Goal: Task Accomplishment & Management: Manage account settings

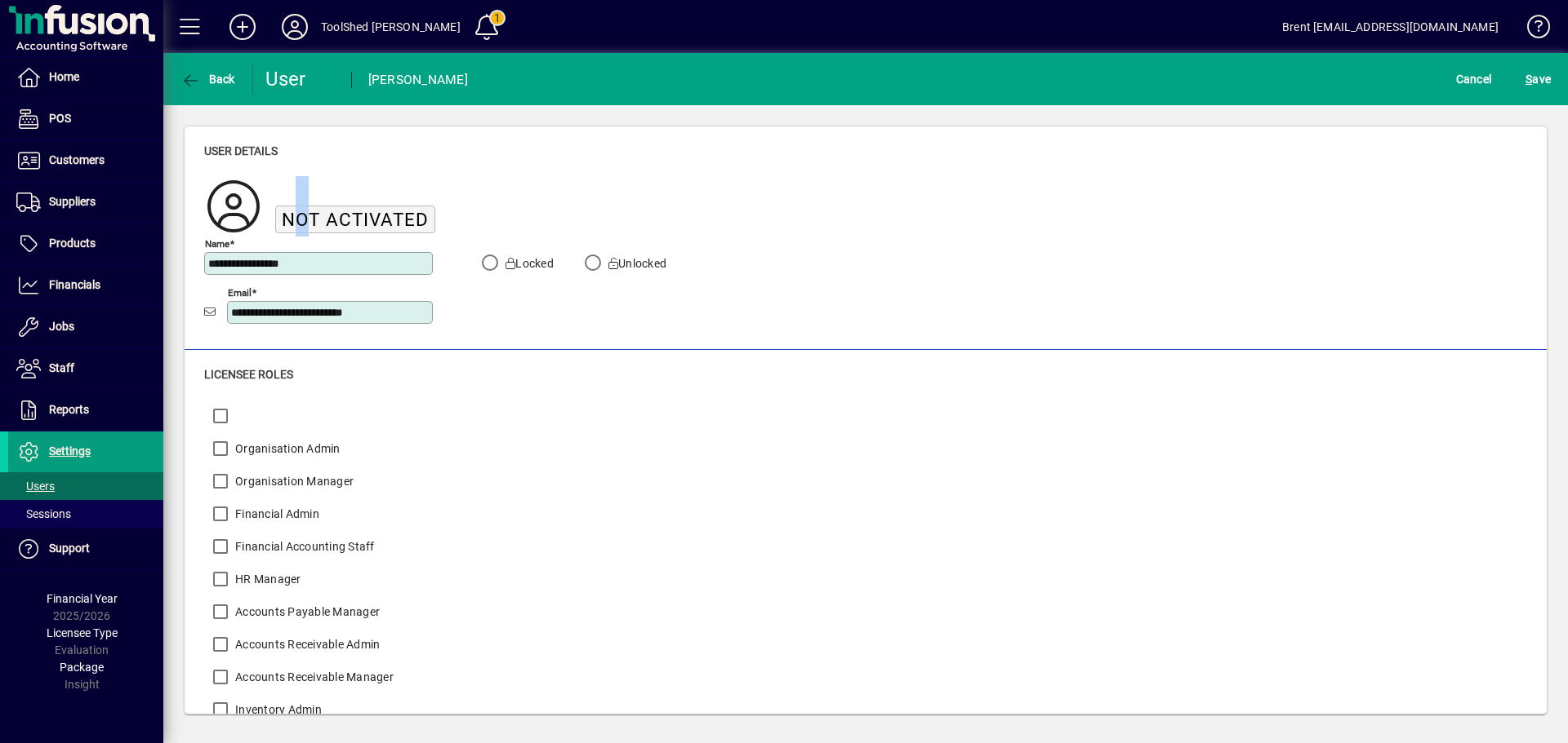
click at [294, 217] on span "Not activated" at bounding box center [355, 219] width 147 height 22
click at [343, 215] on span "Not activated" at bounding box center [355, 219] width 147 height 22
click at [1480, 77] on span "Cancel" at bounding box center [1473, 78] width 36 height 26
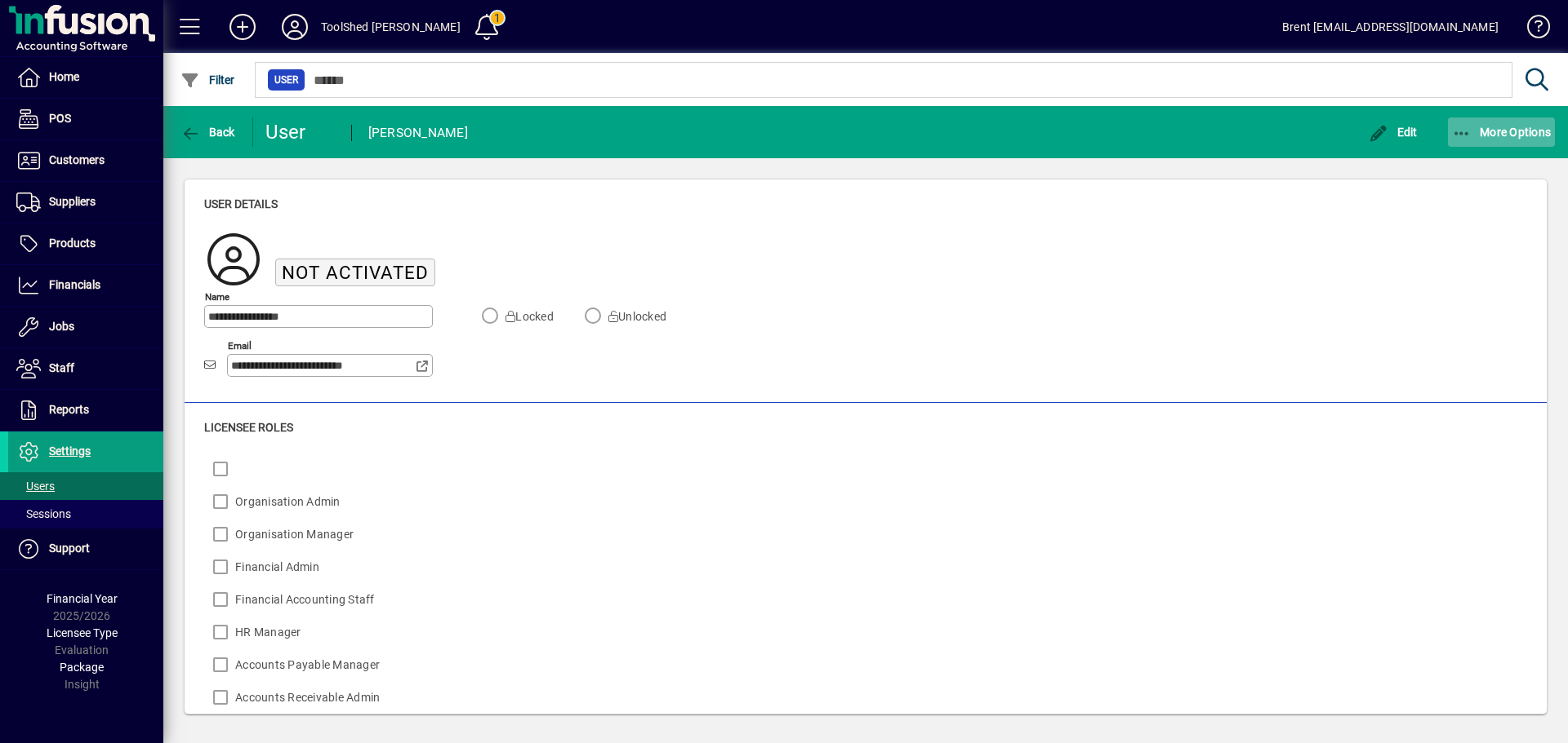
click at [1518, 140] on span "button" at bounding box center [1501, 132] width 108 height 40
click at [978, 224] on div at bounding box center [784, 372] width 1568 height 743
click at [64, 508] on span "Sessions" at bounding box center [43, 514] width 55 height 13
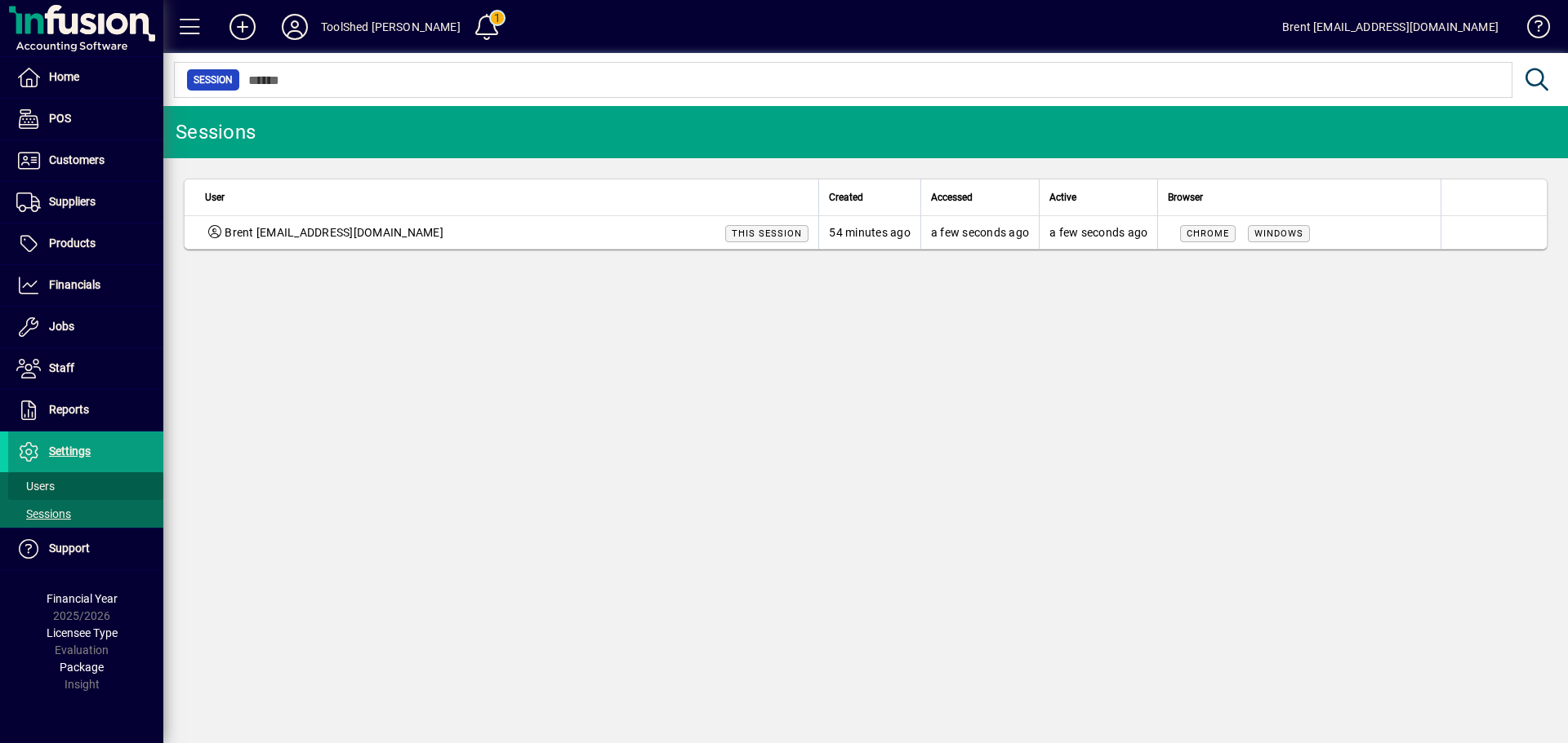
click at [47, 485] on span "Users" at bounding box center [35, 486] width 39 height 13
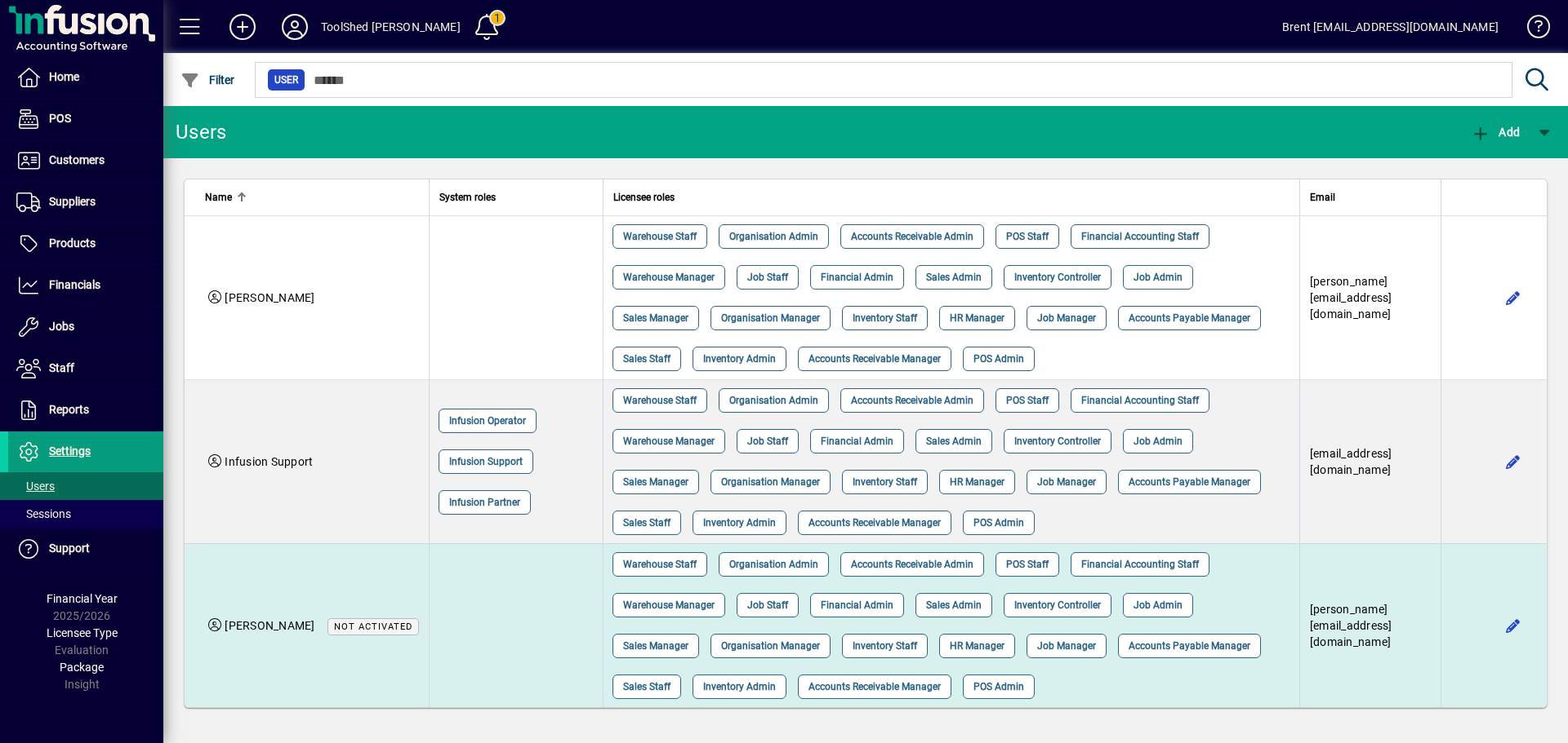
click at [379, 629] on span "Not activated" at bounding box center [373, 627] width 78 height 11
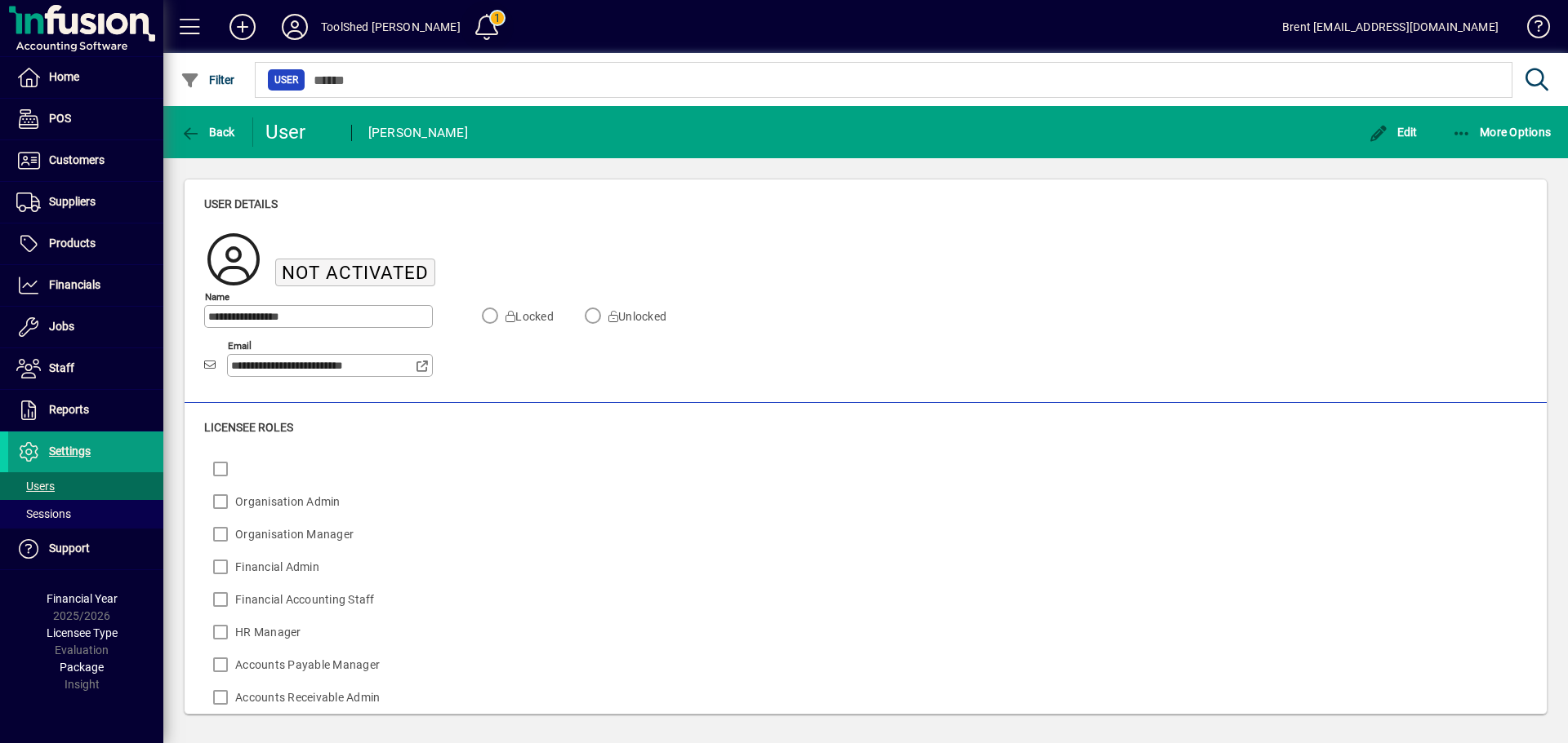
click at [467, 27] on span at bounding box center [487, 27] width 40 height 40
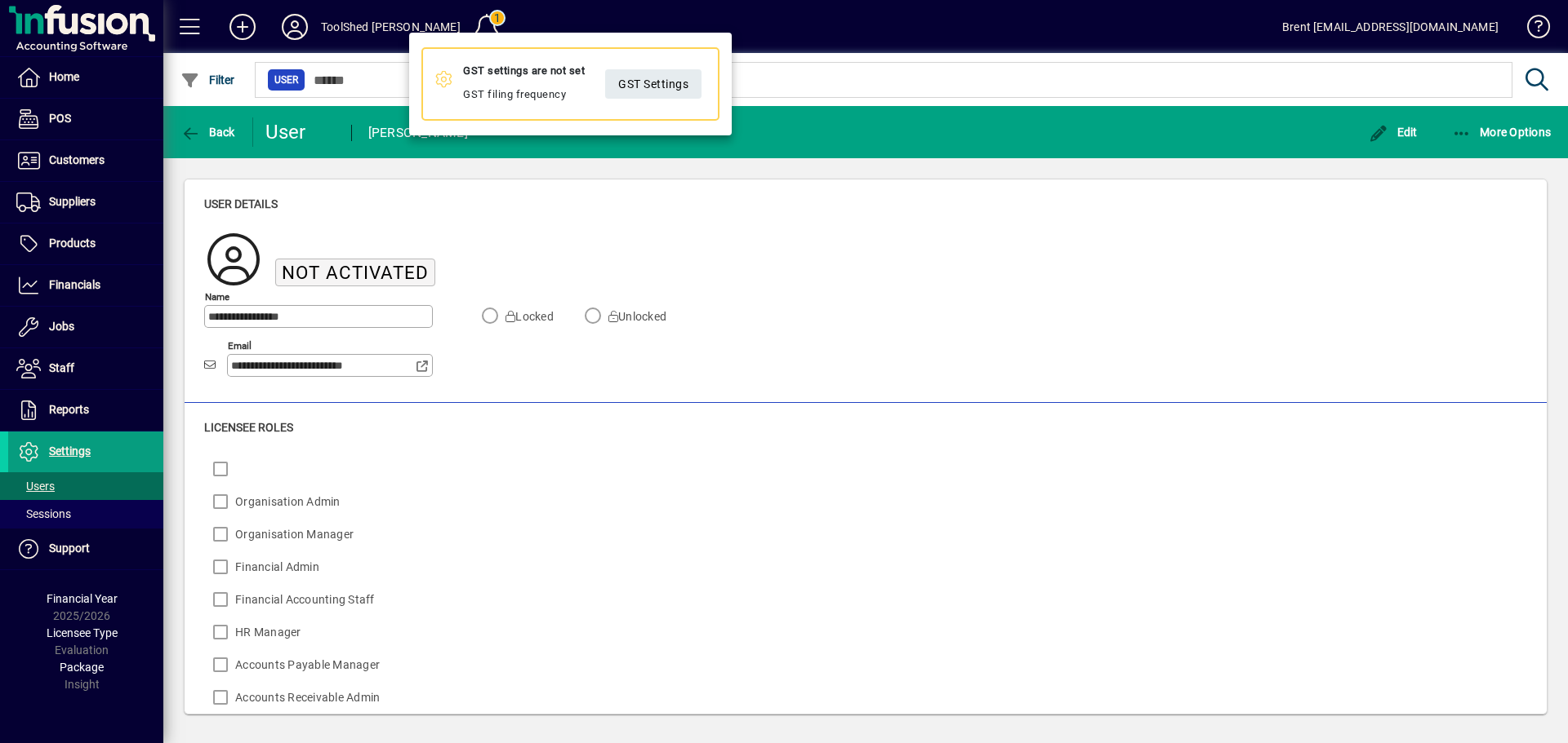
click at [1100, 35] on div at bounding box center [784, 372] width 1568 height 743
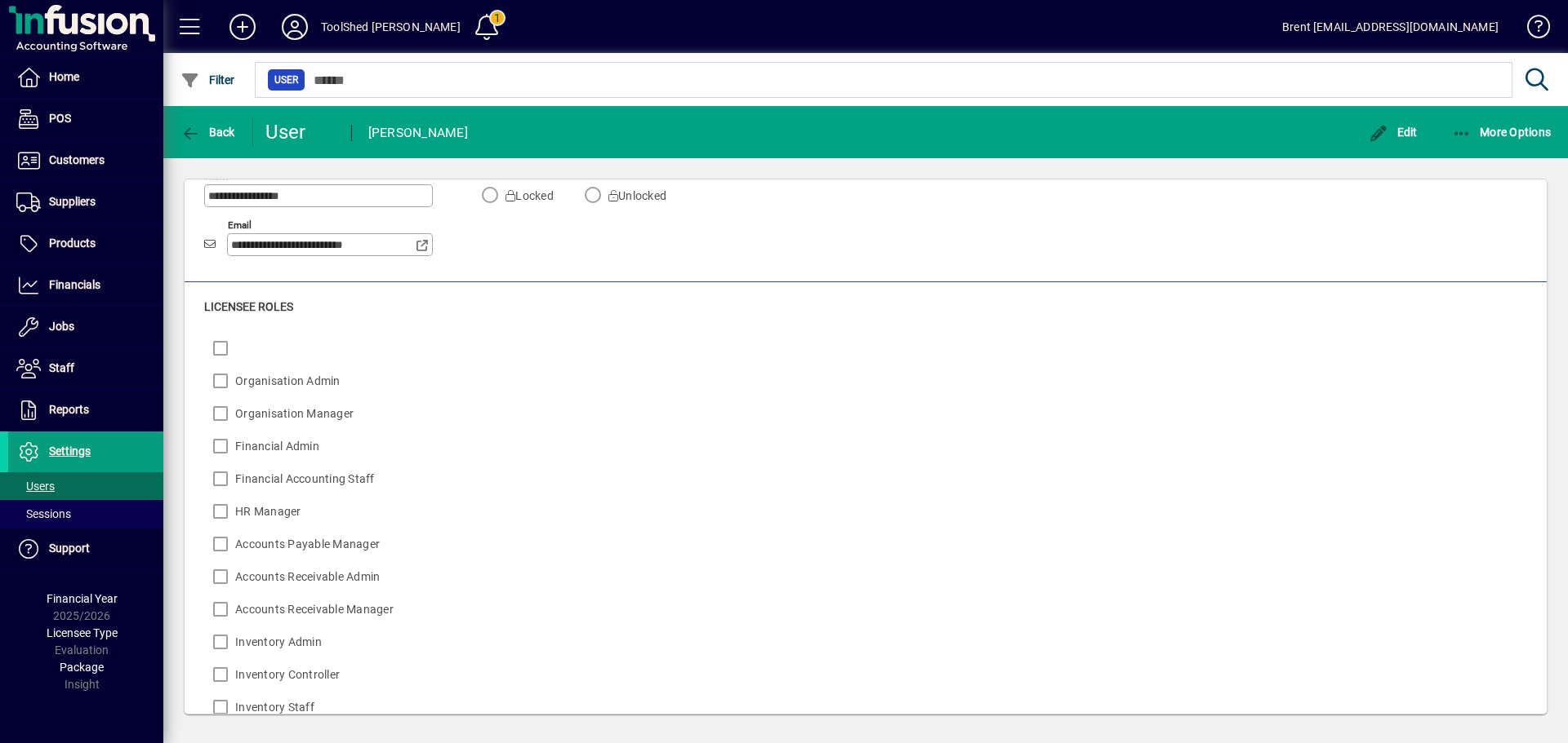
scroll to position [57, 0]
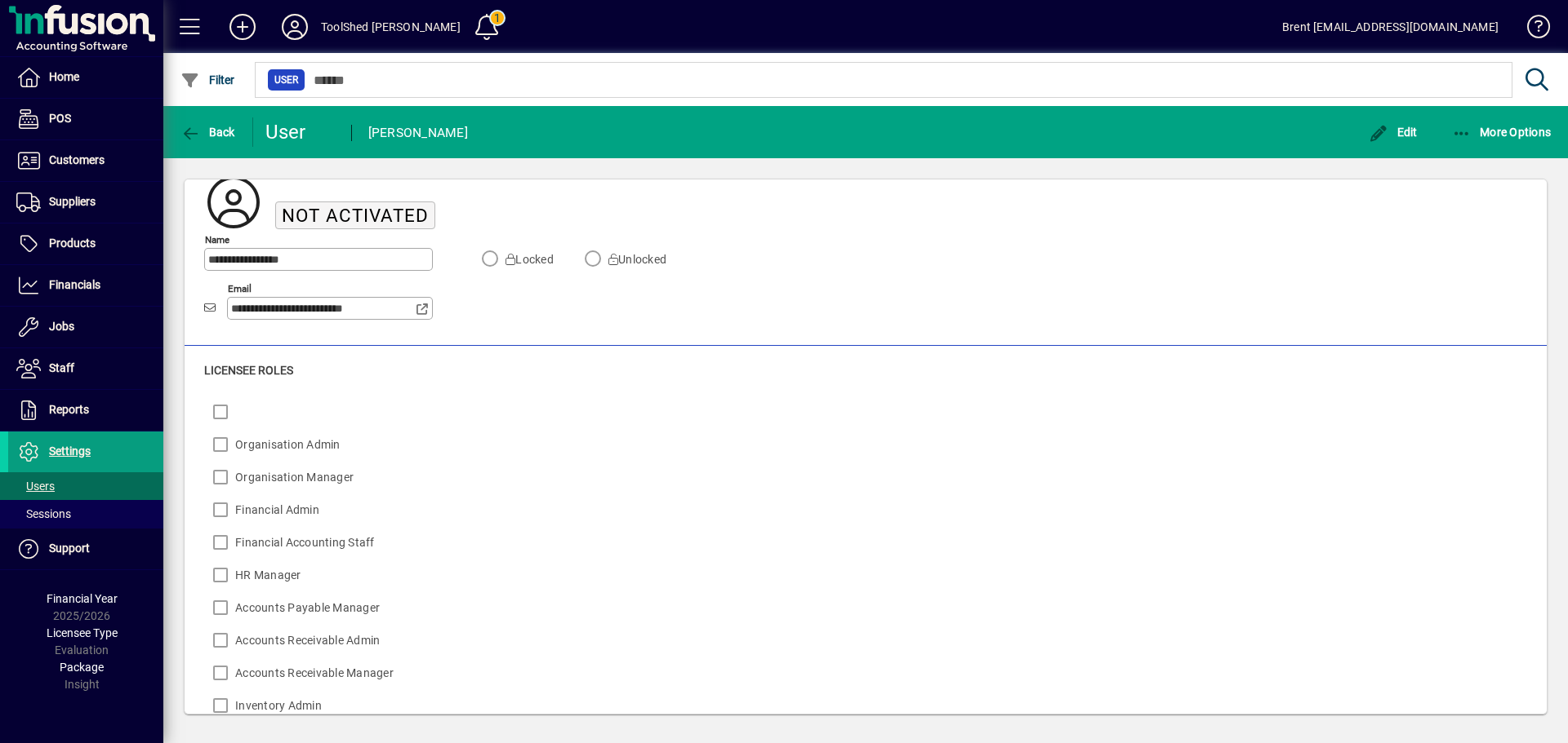
click at [424, 130] on div "[PERSON_NAME]" at bounding box center [418, 132] width 100 height 26
click at [362, 213] on span "Not activated" at bounding box center [355, 216] width 147 height 22
click at [1393, 135] on span "Edit" at bounding box center [1392, 132] width 49 height 13
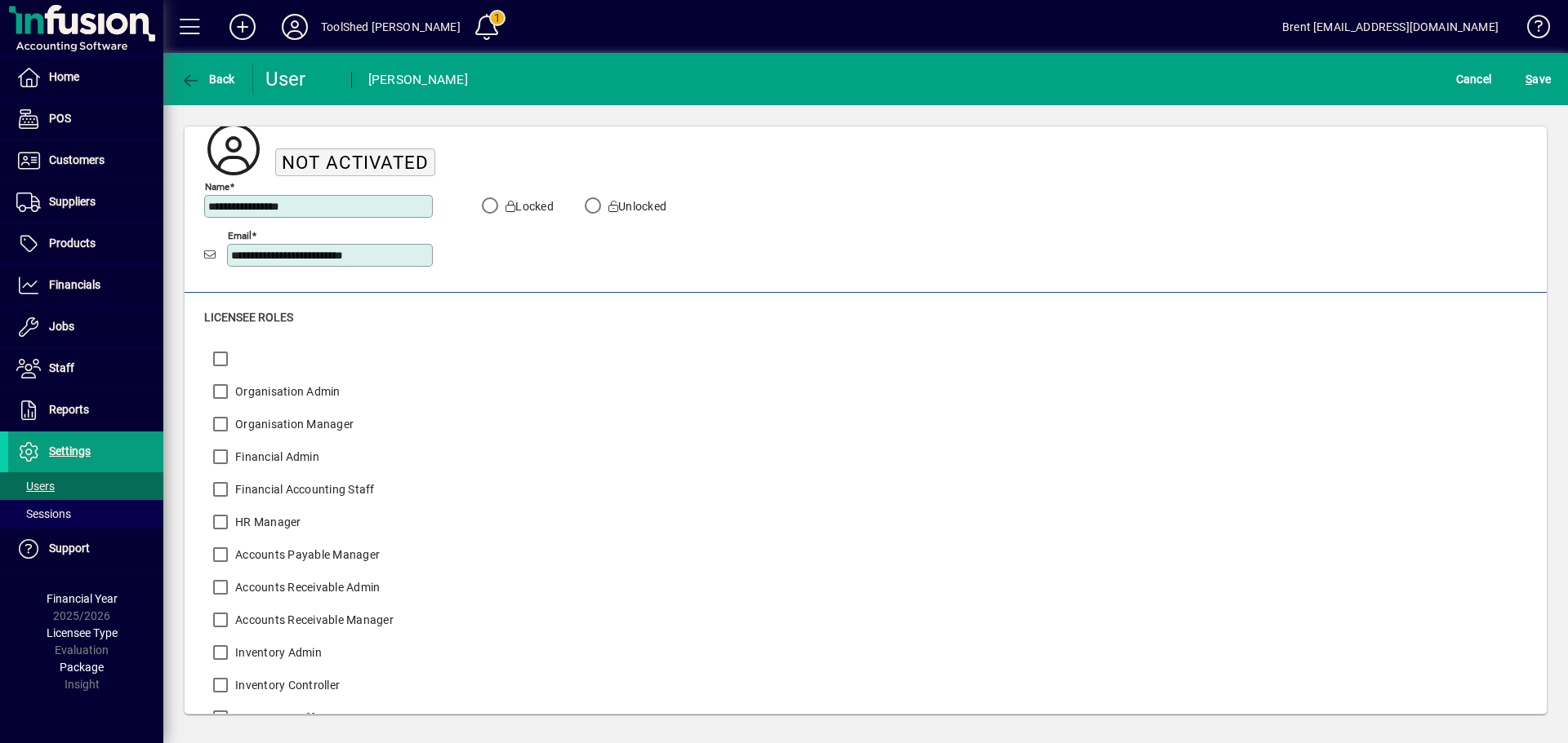
click at [546, 209] on label "Locked" at bounding box center [527, 206] width 51 height 16
click at [643, 203] on label "Unlocked" at bounding box center [635, 206] width 61 height 16
click at [1552, 81] on span "submit" at bounding box center [1537, 79] width 33 height 40
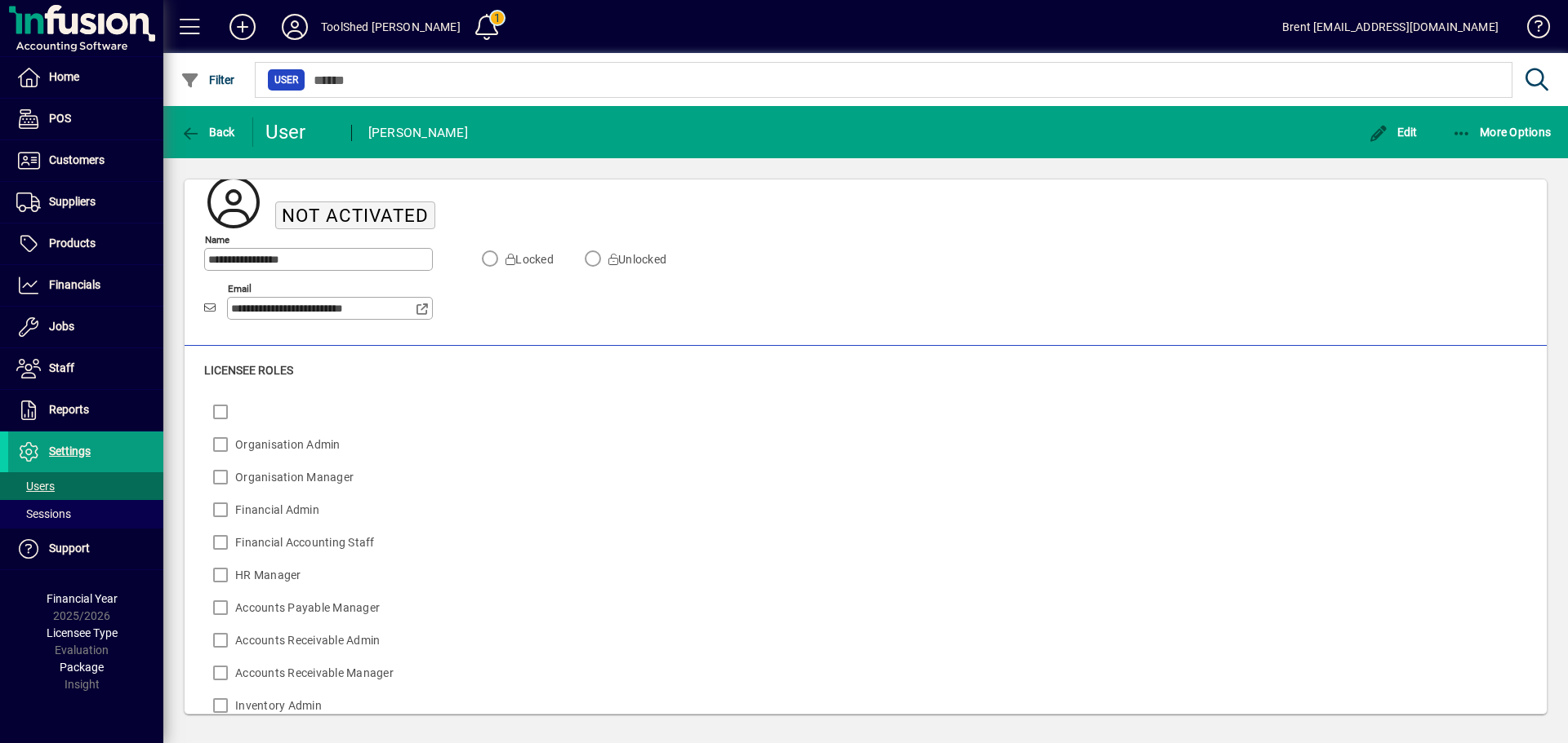
scroll to position [465, 0]
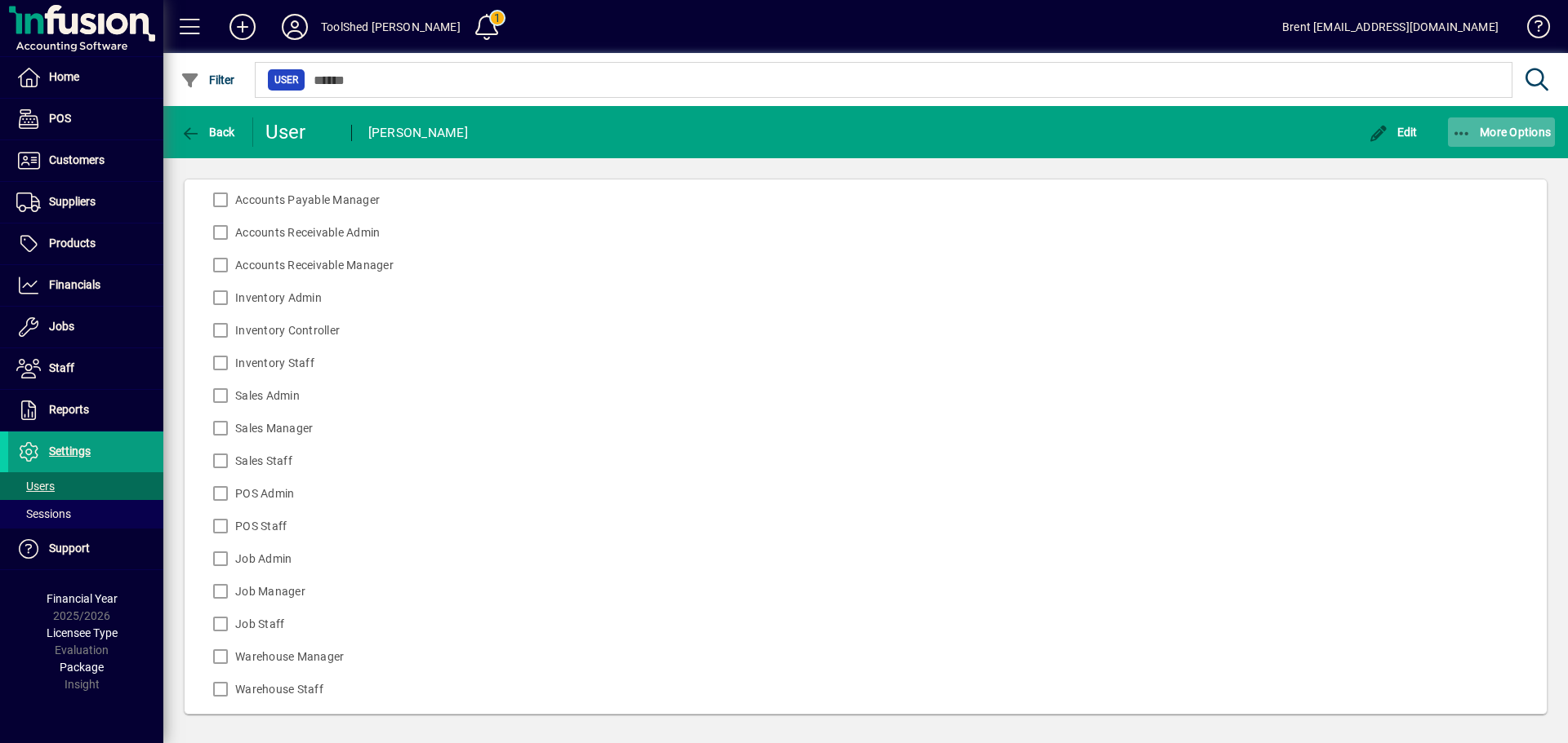
click at [1480, 126] on span "More Options" at bounding box center [1501, 132] width 100 height 13
click at [1179, 139] on div at bounding box center [784, 372] width 1568 height 743
click at [219, 121] on span "button" at bounding box center [208, 132] width 63 height 40
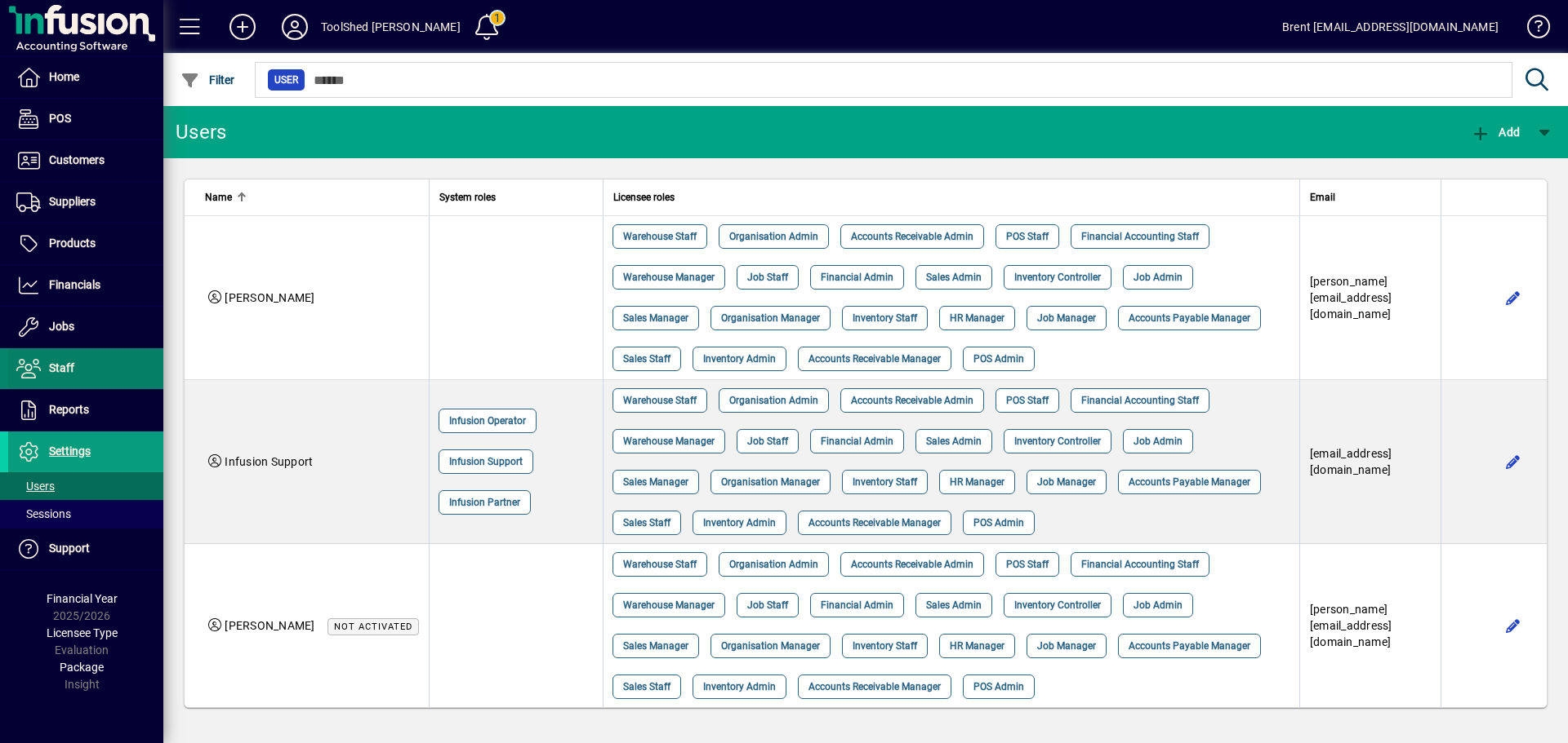
click at [65, 365] on span "Staff" at bounding box center [61, 368] width 25 height 13
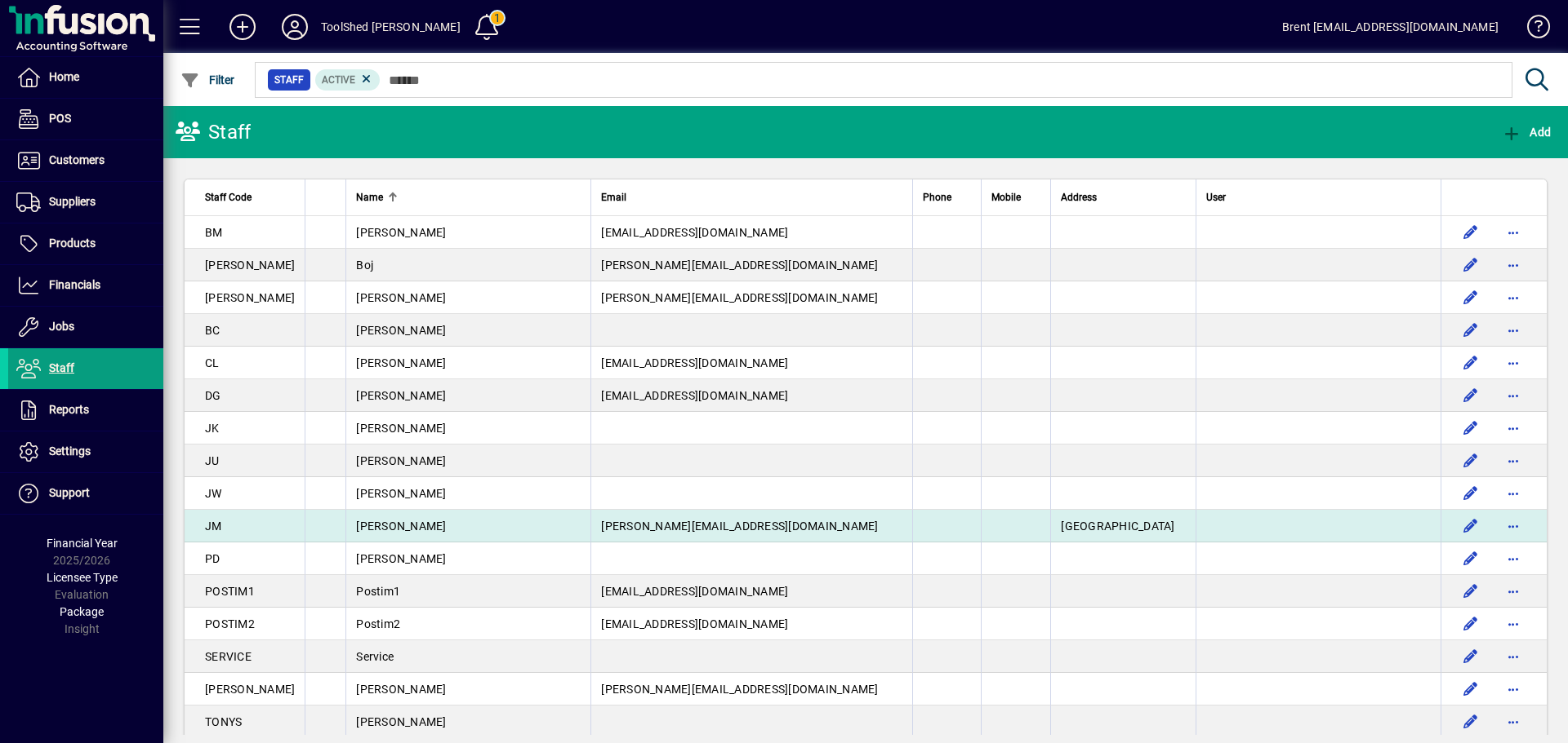
click at [629, 526] on span "[PERSON_NAME][EMAIL_ADDRESS][DOMAIN_NAME]" at bounding box center [739, 526] width 276 height 13
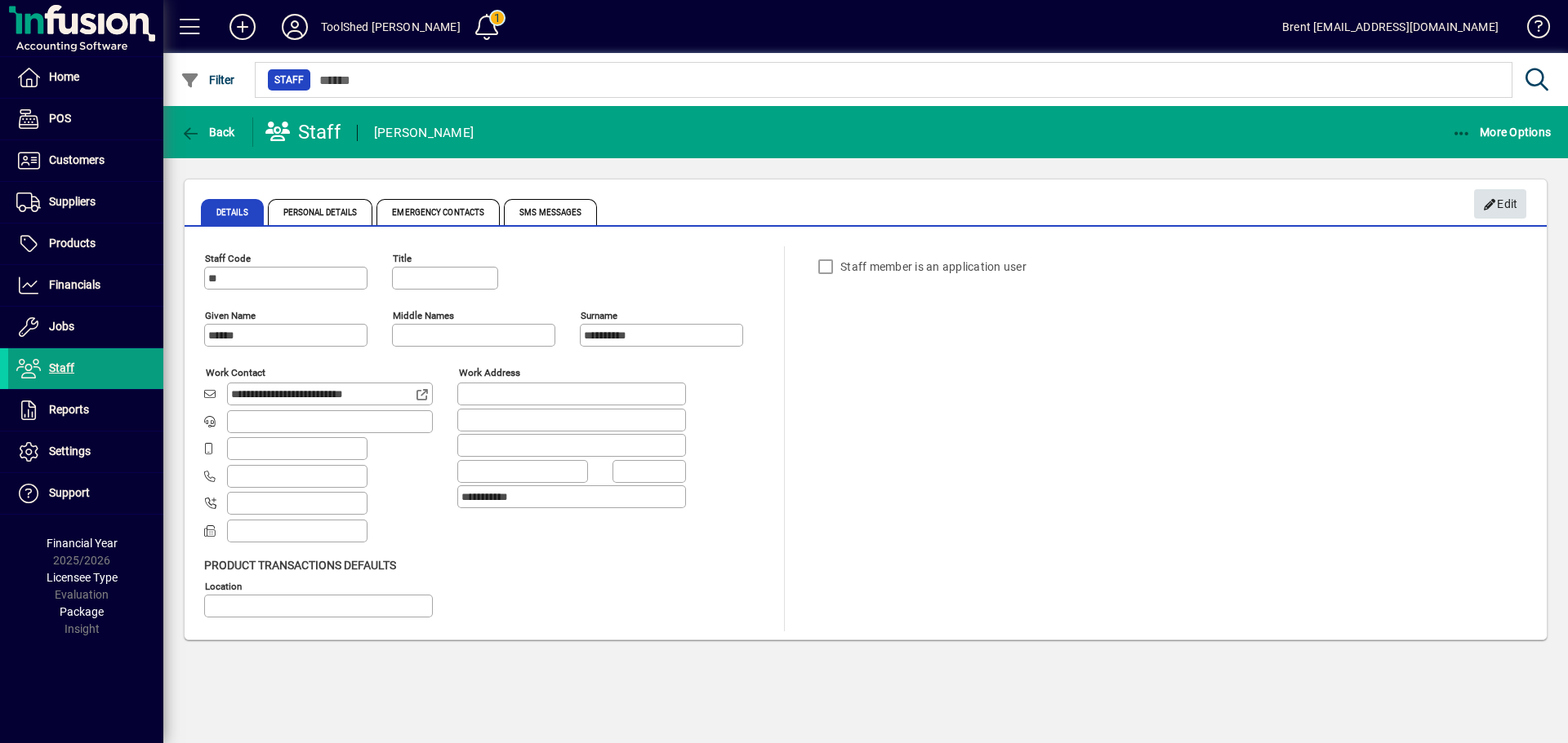
click at [1516, 196] on span "Edit" at bounding box center [1500, 204] width 35 height 27
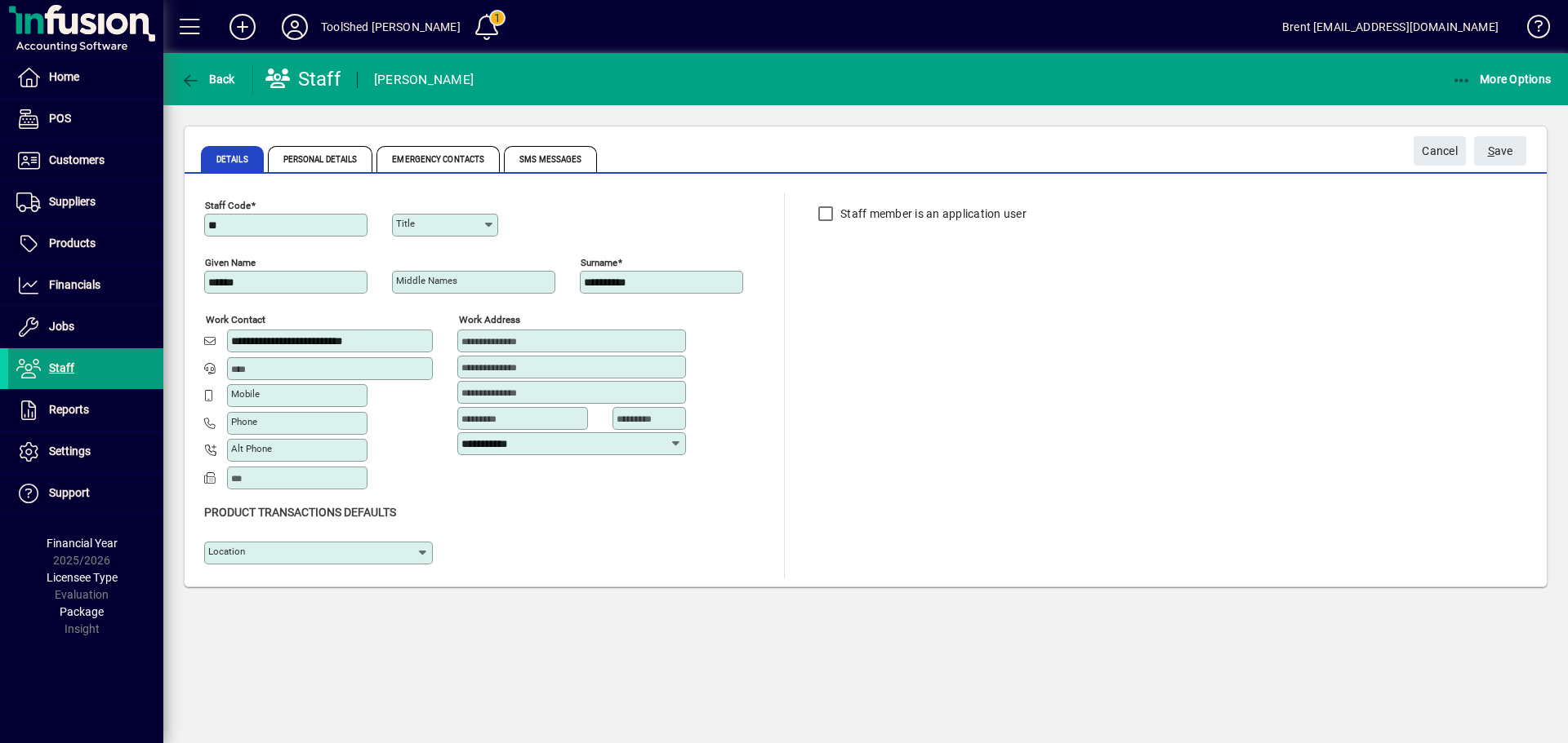
click at [220, 285] on input "******" at bounding box center [287, 282] width 158 height 13
type input "******"
click at [822, 319] on div "Staff member is an application user" at bounding box center [903, 386] width 188 height 385
click at [1498, 144] on span "S ave" at bounding box center [1500, 151] width 25 height 27
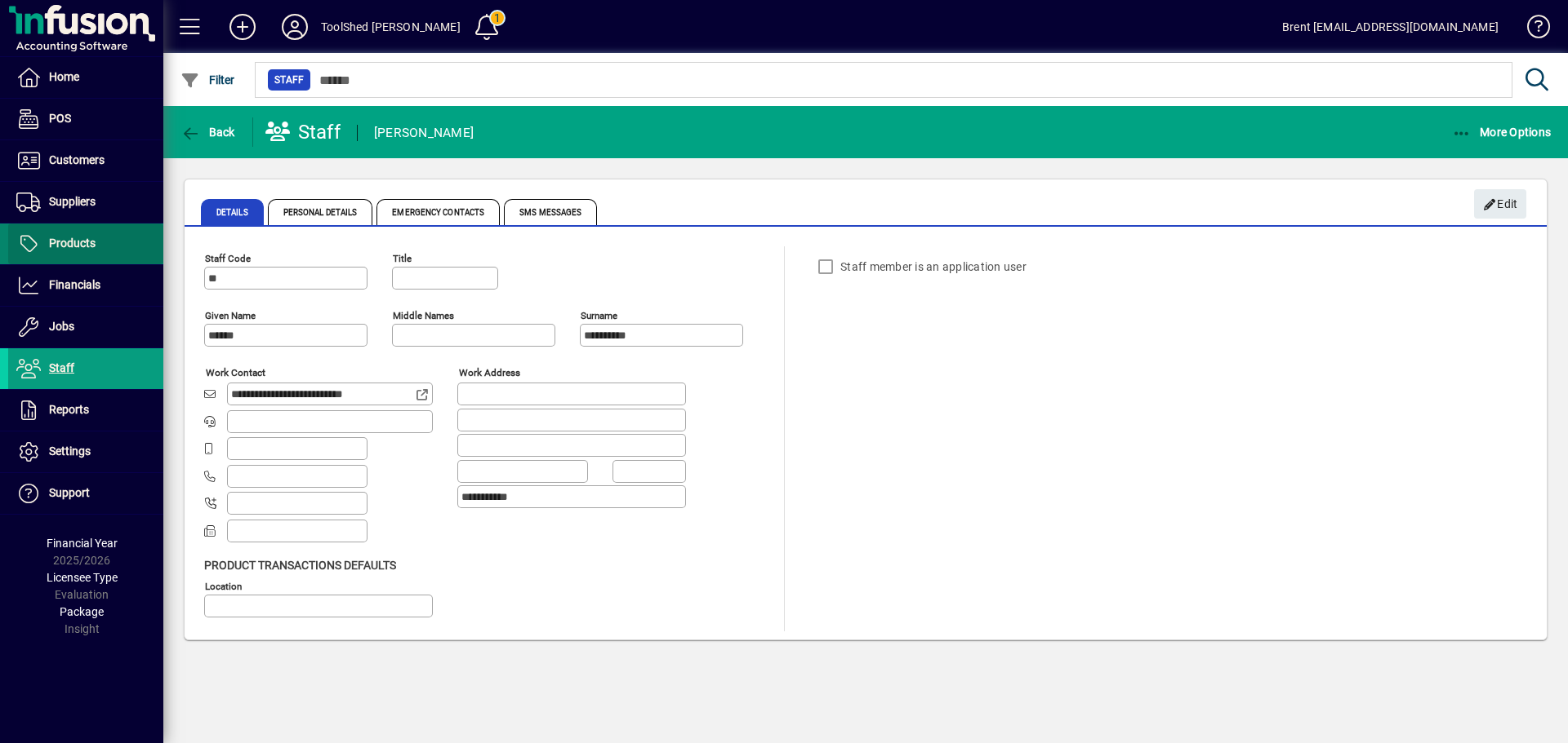
click at [86, 250] on span "Products" at bounding box center [51, 244] width 87 height 20
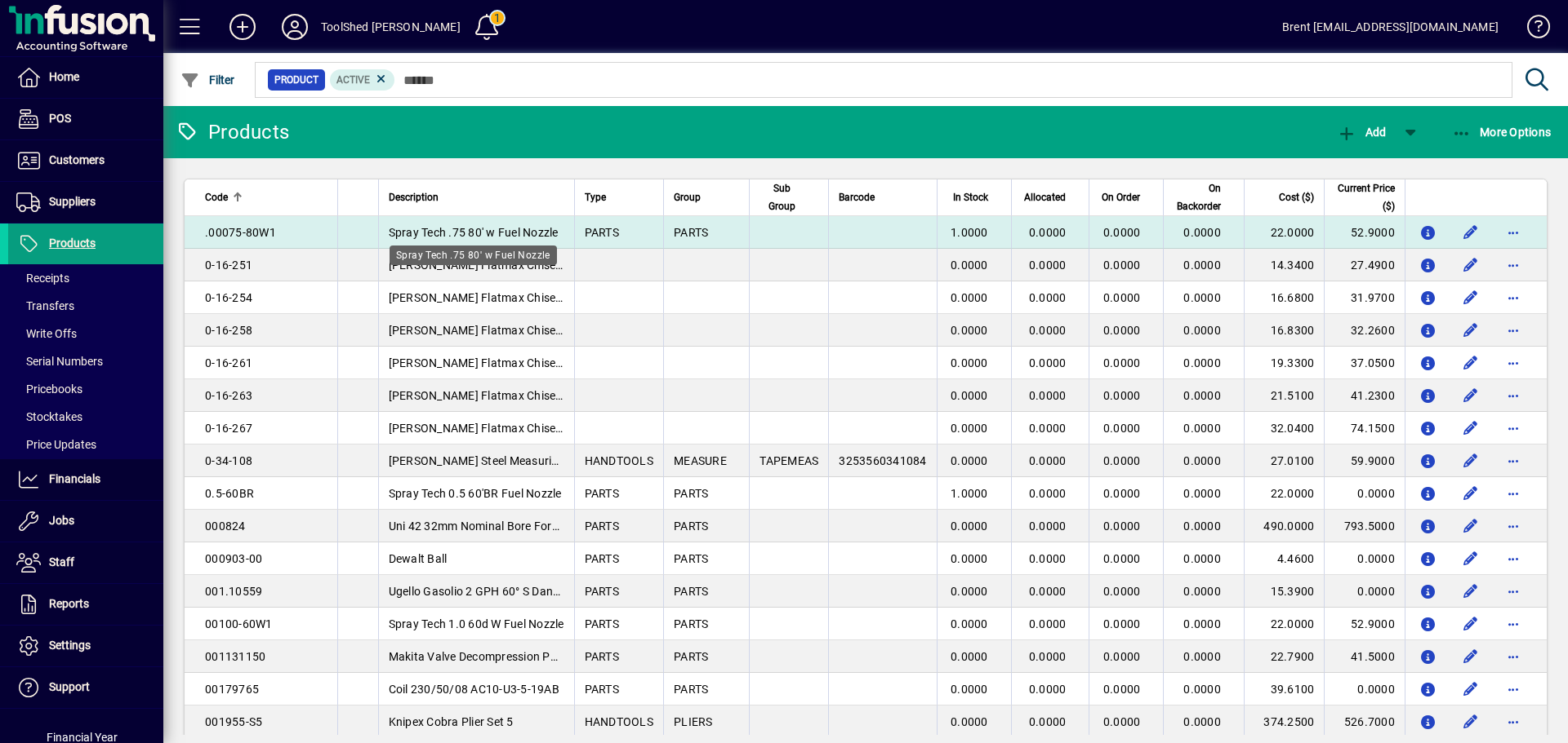
click at [501, 237] on span "Spray Tech .75 80' w Fuel Nozzle" at bounding box center [473, 232] width 170 height 13
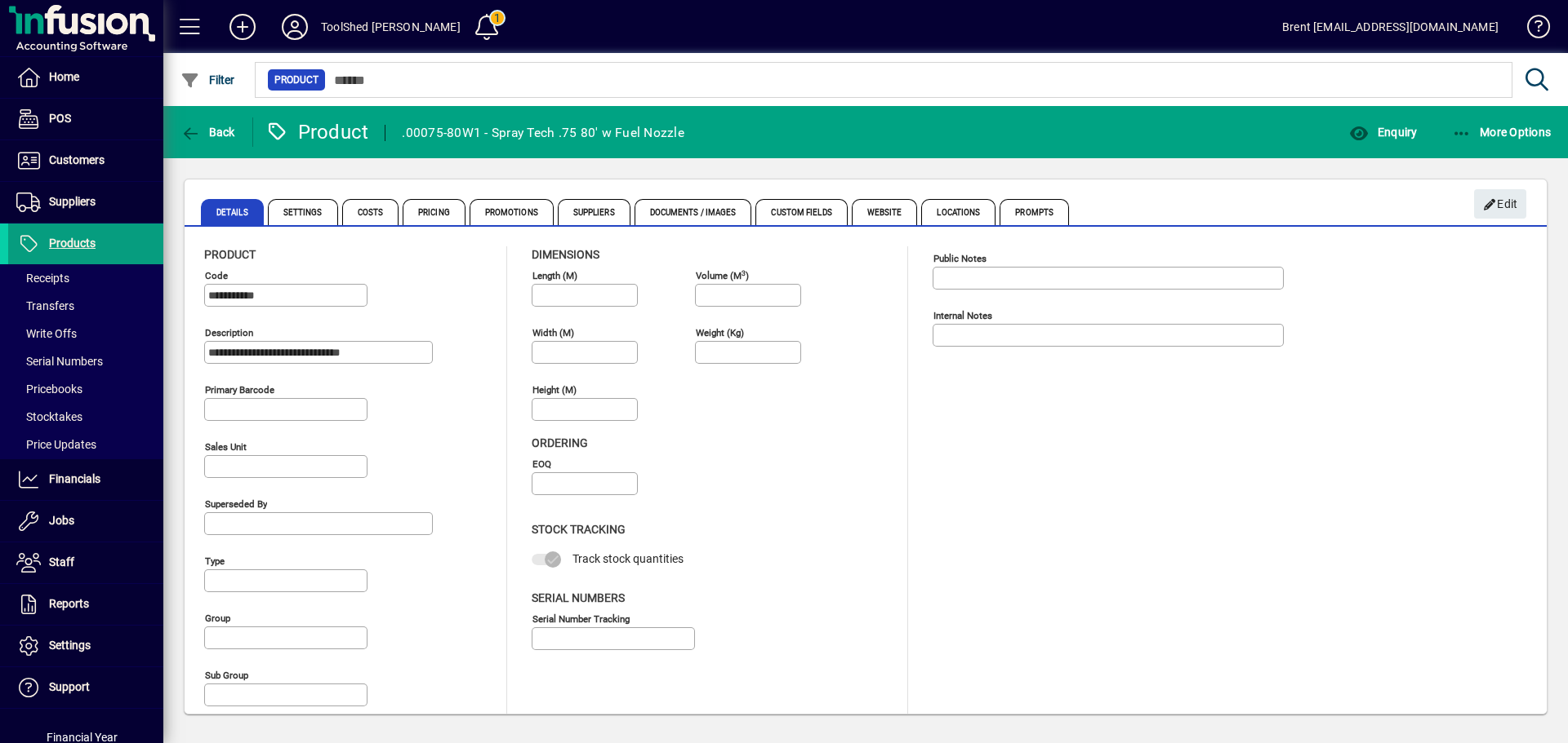
type input "**********"
type input "****"
click at [1401, 136] on span "Enquiry" at bounding box center [1382, 132] width 68 height 13
